Goal: Task Accomplishment & Management: Manage account settings

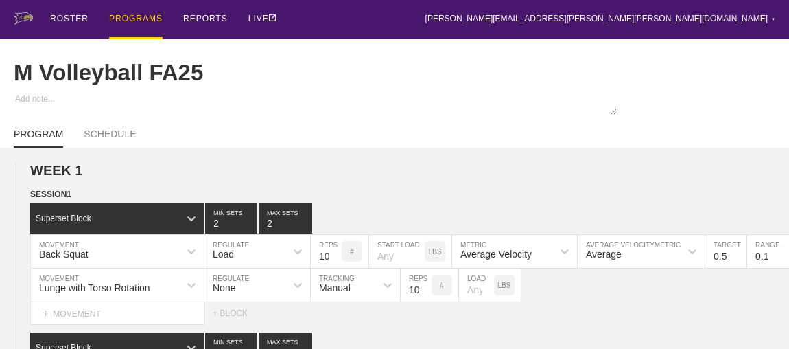
scroll to position [2774, 0]
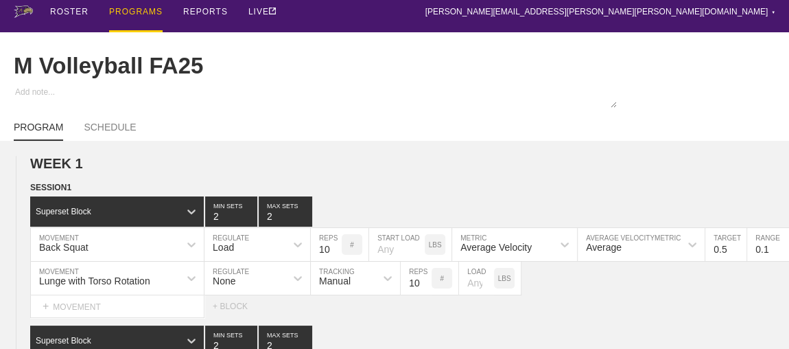
scroll to position [0, 0]
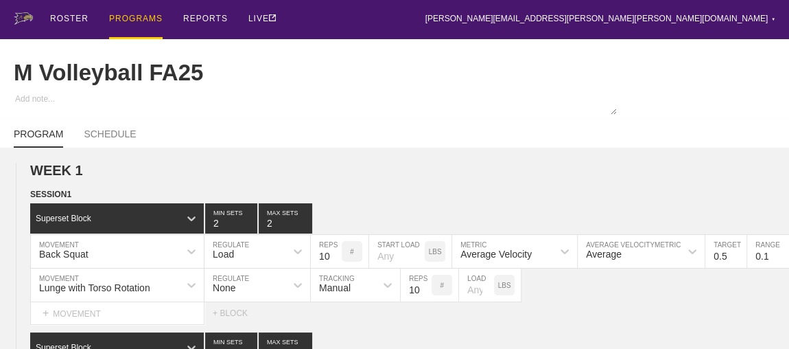
click at [141, 23] on div "PROGRAMS" at bounding box center [136, 19] width 54 height 39
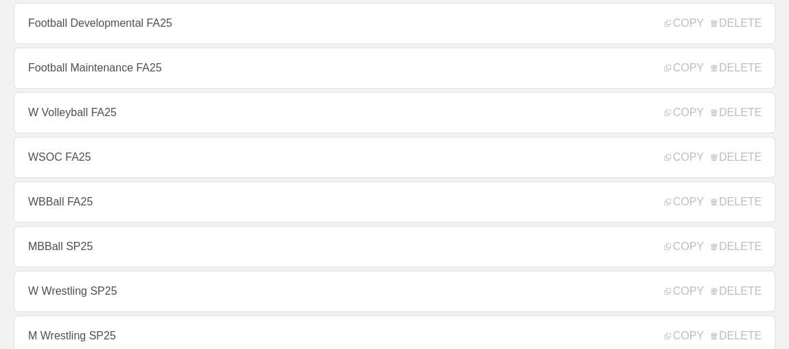
scroll to position [549, 0]
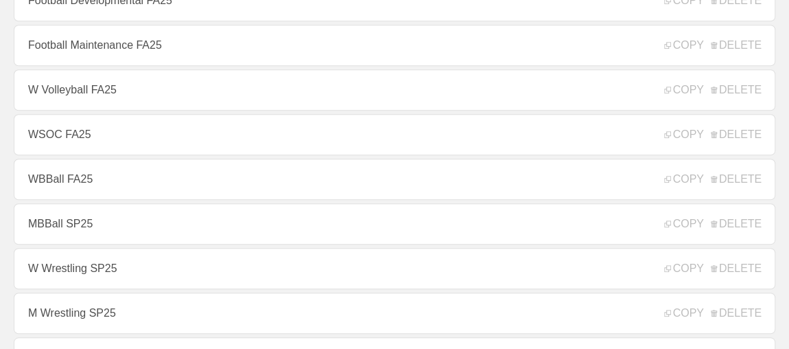
click at [185, 150] on link "WSOC FA25" at bounding box center [395, 134] width 762 height 41
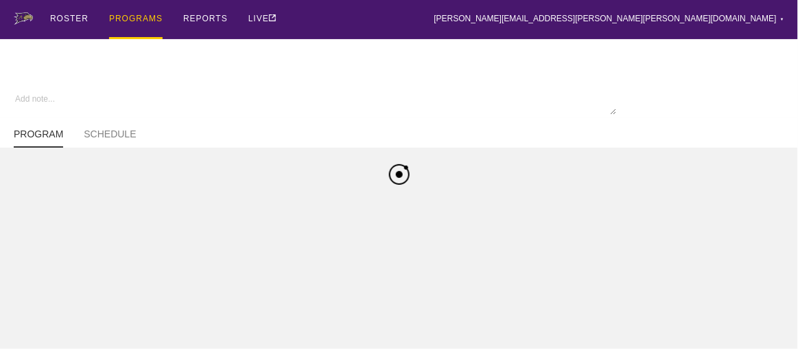
type textarea "x"
type input "WSOC FA25"
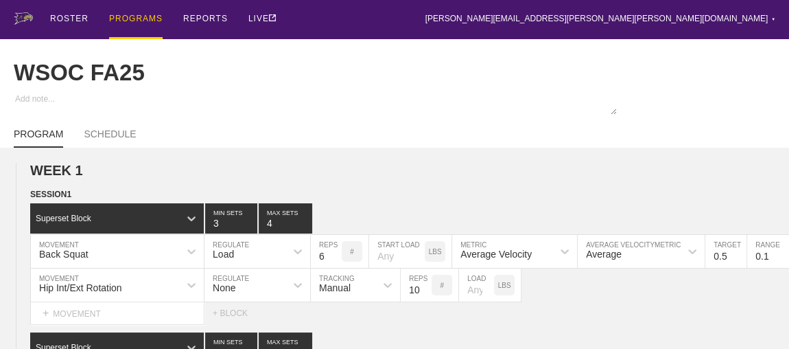
click at [379, 16] on div "ROSTER PROGRAMS REPORTS LIVE [PERSON_NAME][EMAIL_ADDRESS][PERSON_NAME][PERSON_N…" at bounding box center [395, 19] width 762 height 39
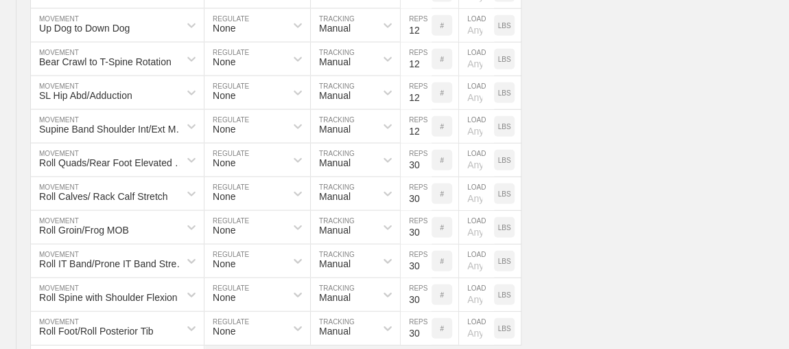
scroll to position [7213, 0]
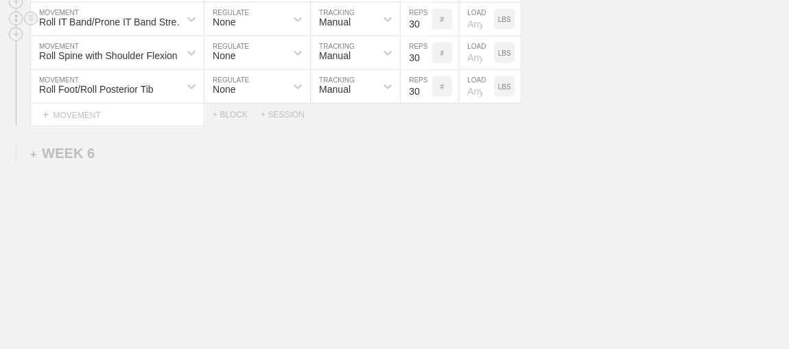
type textarea "x"
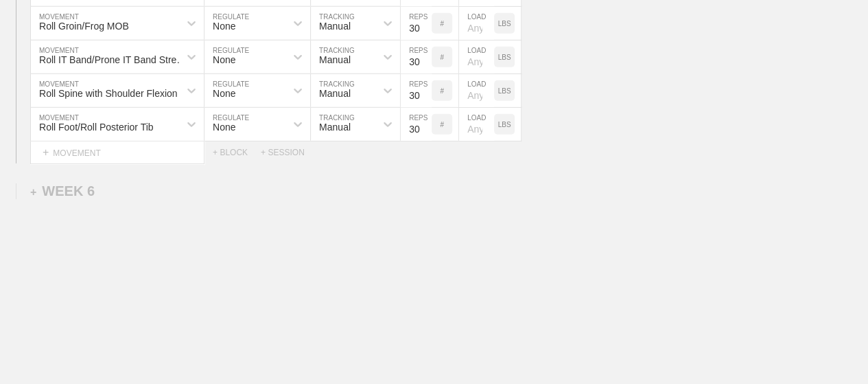
click at [629, 141] on div "Select... MOVEMENT + MOVEMENT + BLOCK + SESSION" at bounding box center [434, 152] width 868 height 22
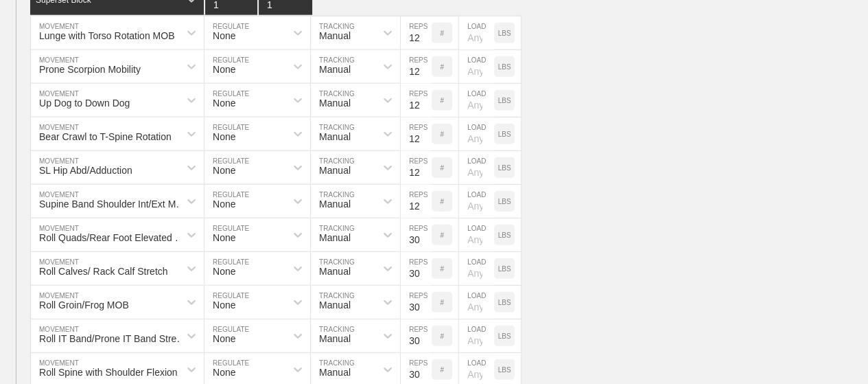
scroll to position [6901, 0]
